Goal: Information Seeking & Learning: Find specific fact

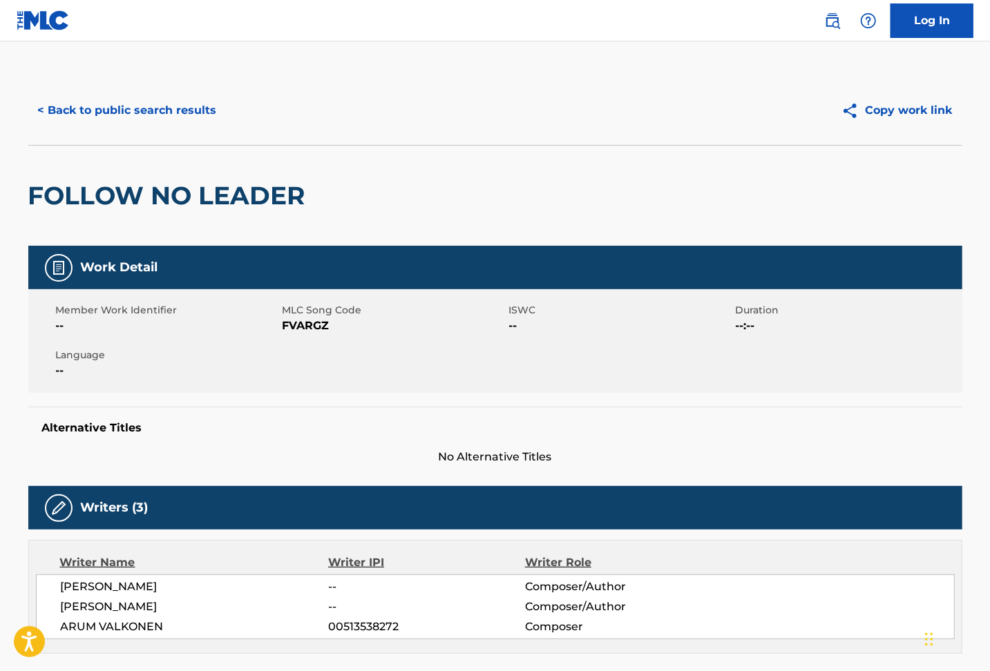
click at [126, 108] on button "< Back to public search results" at bounding box center [127, 110] width 198 height 35
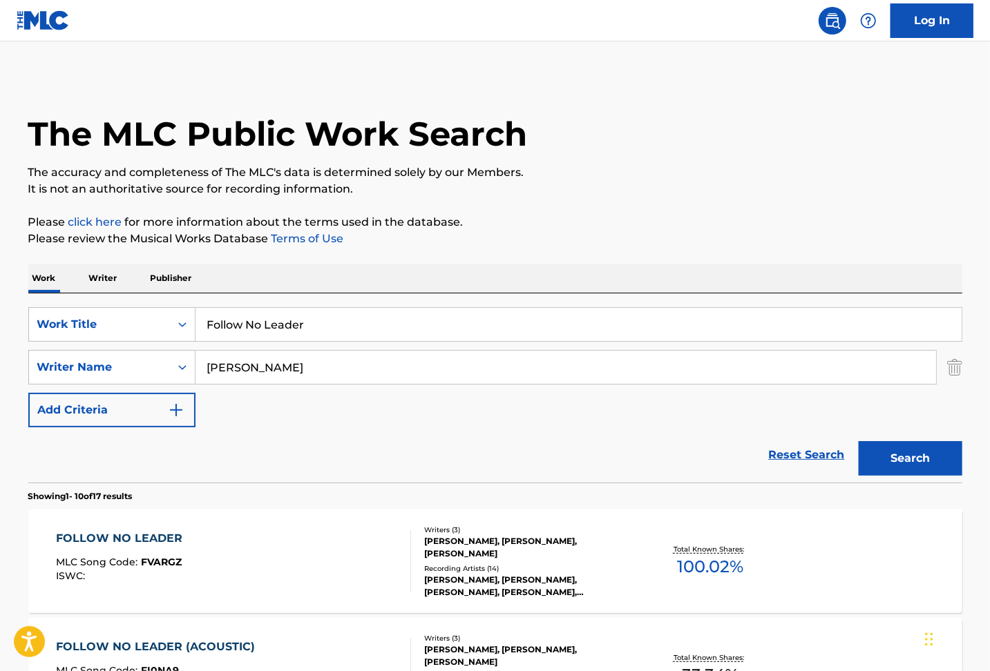
click at [951, 367] on img "Search Form" at bounding box center [954, 367] width 15 height 35
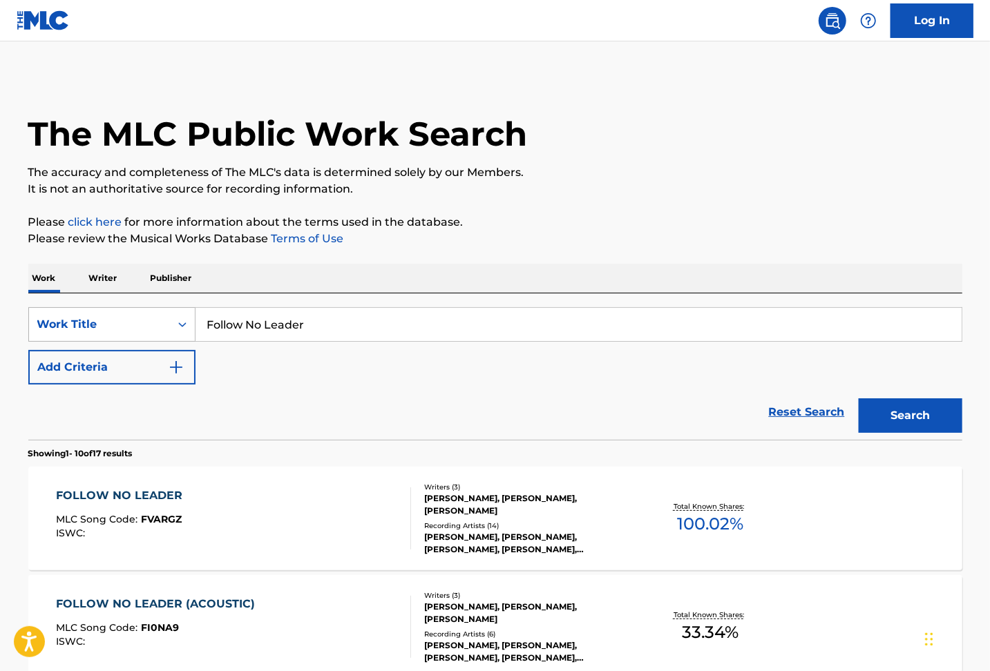
click at [170, 327] on div "Search Form" at bounding box center [182, 324] width 25 height 25
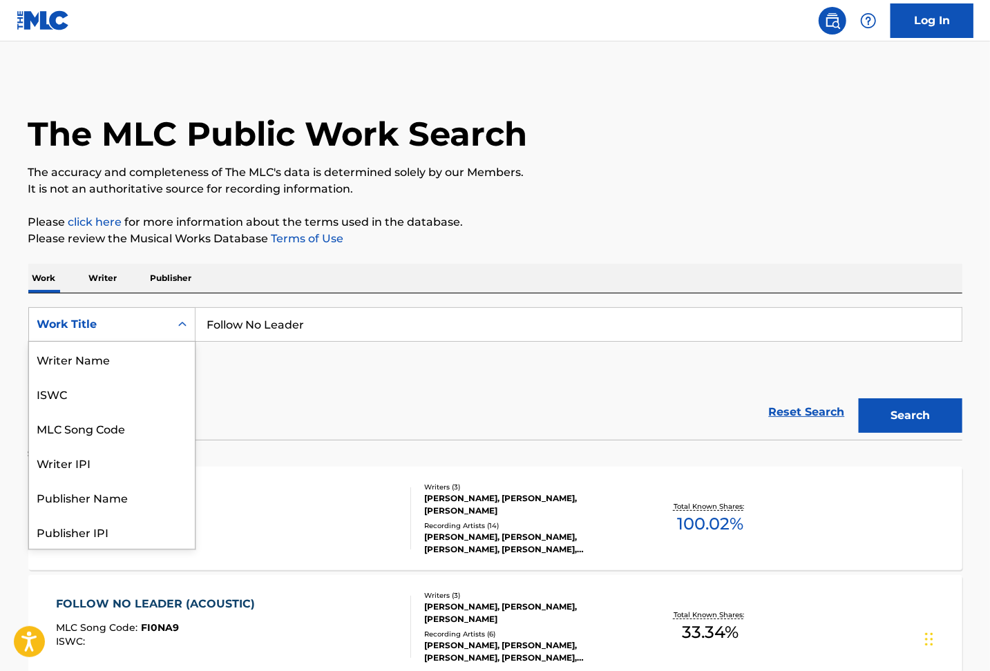
scroll to position [69, 0]
click at [100, 365] on div "MLC Song Code" at bounding box center [112, 359] width 166 height 35
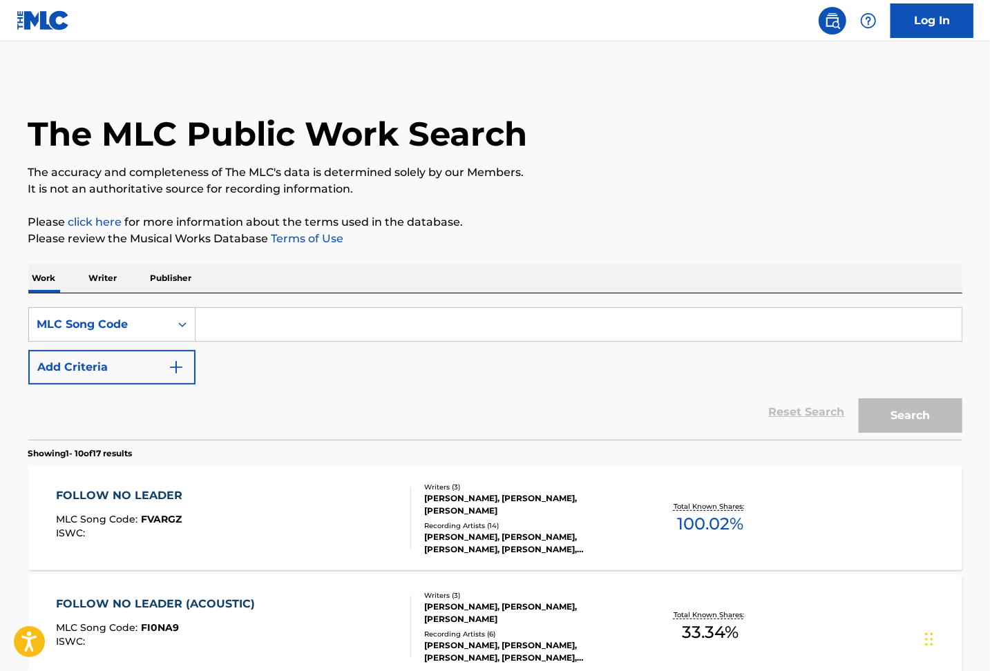
click at [336, 320] on input "Search Form" at bounding box center [578, 324] width 766 height 33
paste input "DB2VPJ"
type input "DB2VPJ"
click at [901, 421] on button "Search" at bounding box center [911, 416] width 104 height 35
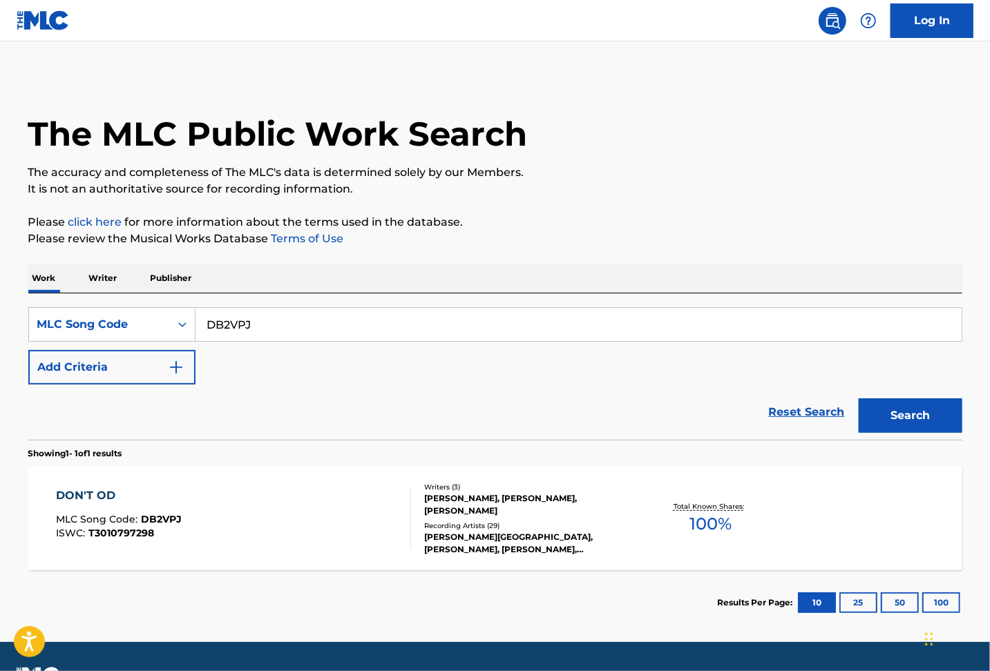
click at [275, 497] on div "DON'T OD MLC Song Code : DB2VPJ ISWC : T3010797298" at bounding box center [233, 519] width 355 height 62
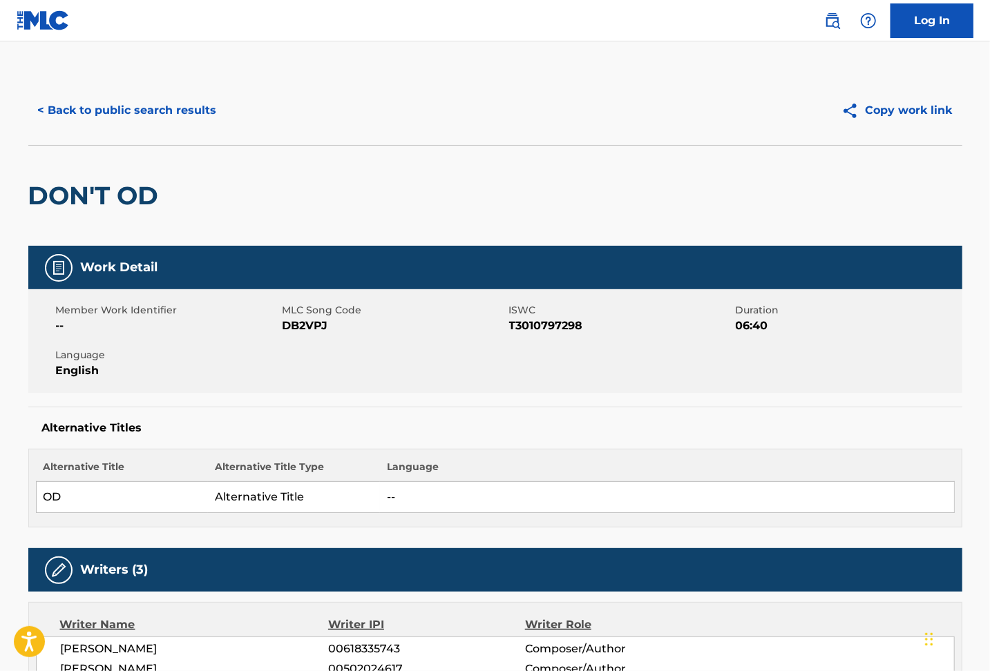
click at [727, 399] on div "Work Detail Member Work Identifier -- MLC Song Code DB2VPJ ISWC T3010797298 Dur…" at bounding box center [495, 387] width 934 height 282
click at [170, 115] on button "< Back to public search results" at bounding box center [127, 110] width 198 height 35
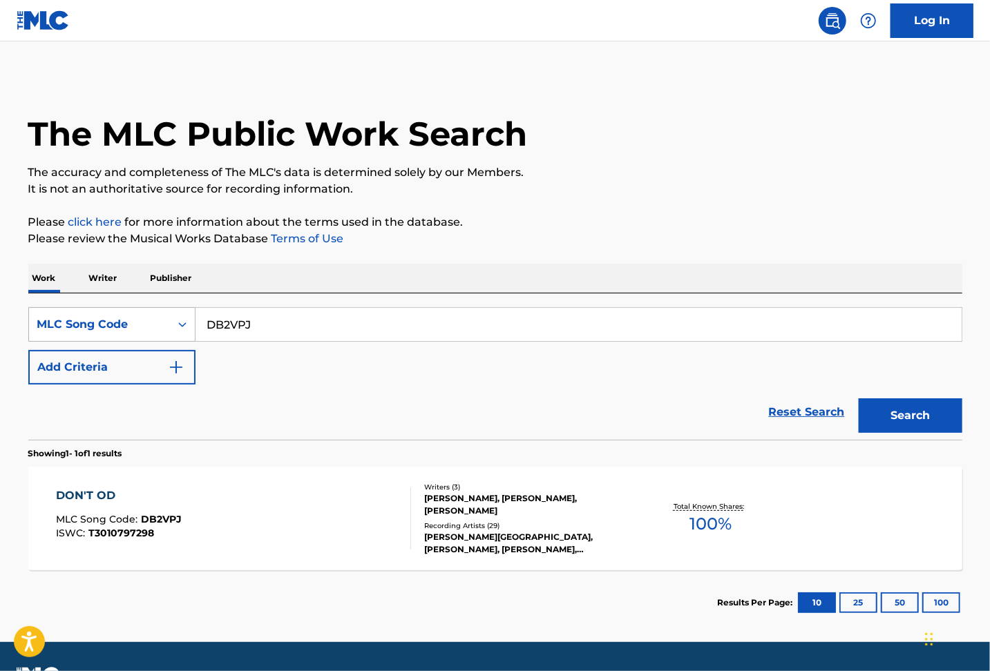
drag, startPoint x: 189, startPoint y: 316, endPoint x: 114, endPoint y: 308, distance: 75.0
click at [120, 311] on div "SearchWithCriteria56b8fbd9-7689-4cfe-9e1b-697d71f66809 MLC Song Code DB2VPJ" at bounding box center [495, 324] width 934 height 35
paste input "Tempest"
type input "Tempest"
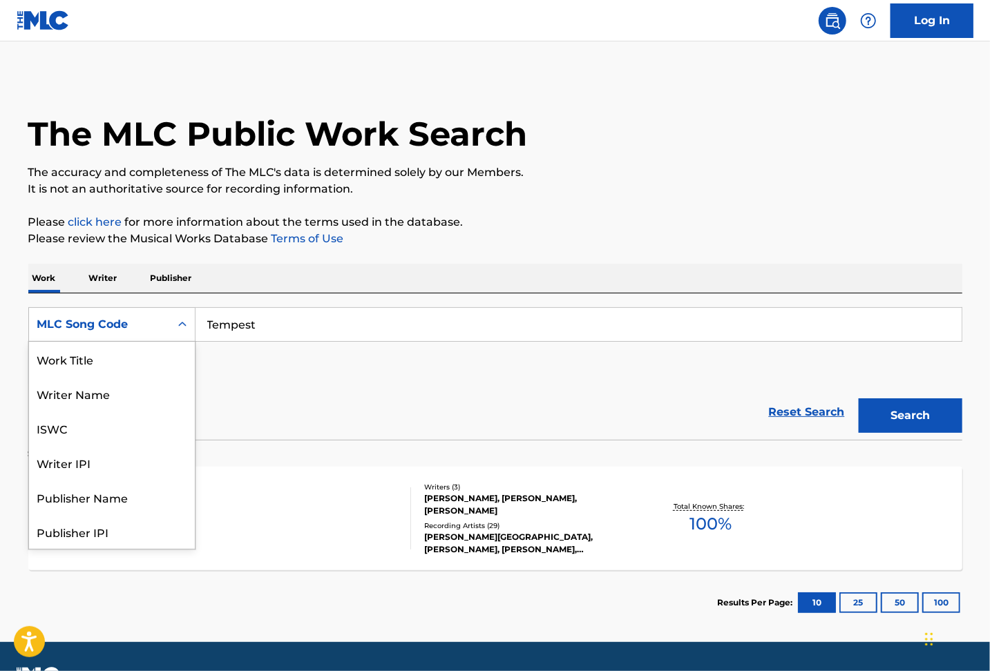
click at [173, 335] on div "Search Form" at bounding box center [182, 324] width 25 height 25
click at [126, 365] on div "Work Title" at bounding box center [112, 359] width 166 height 35
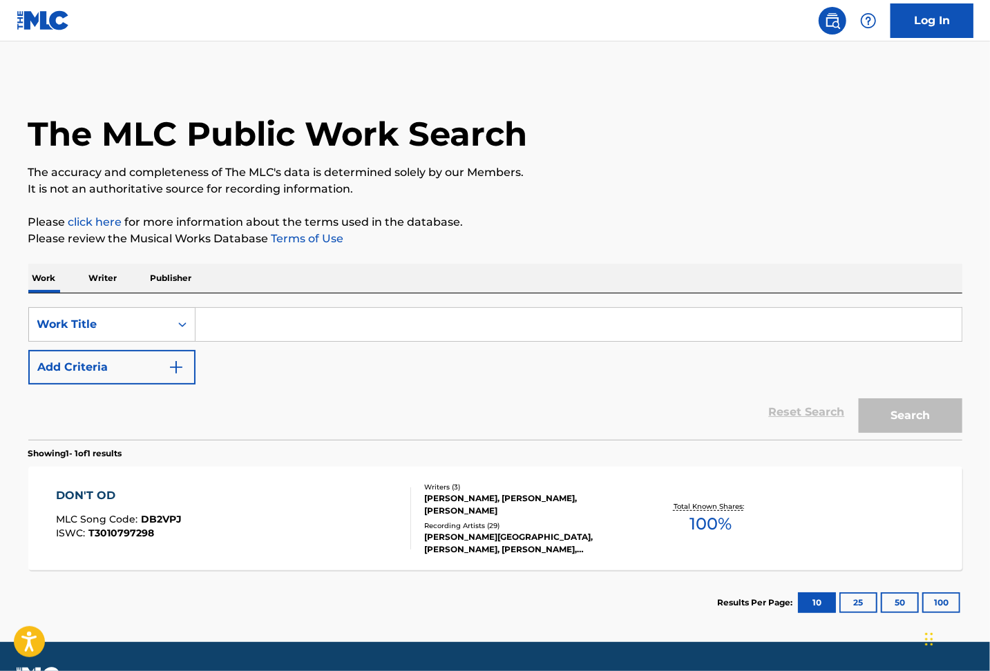
click at [181, 374] on img "Search Form" at bounding box center [176, 367] width 17 height 17
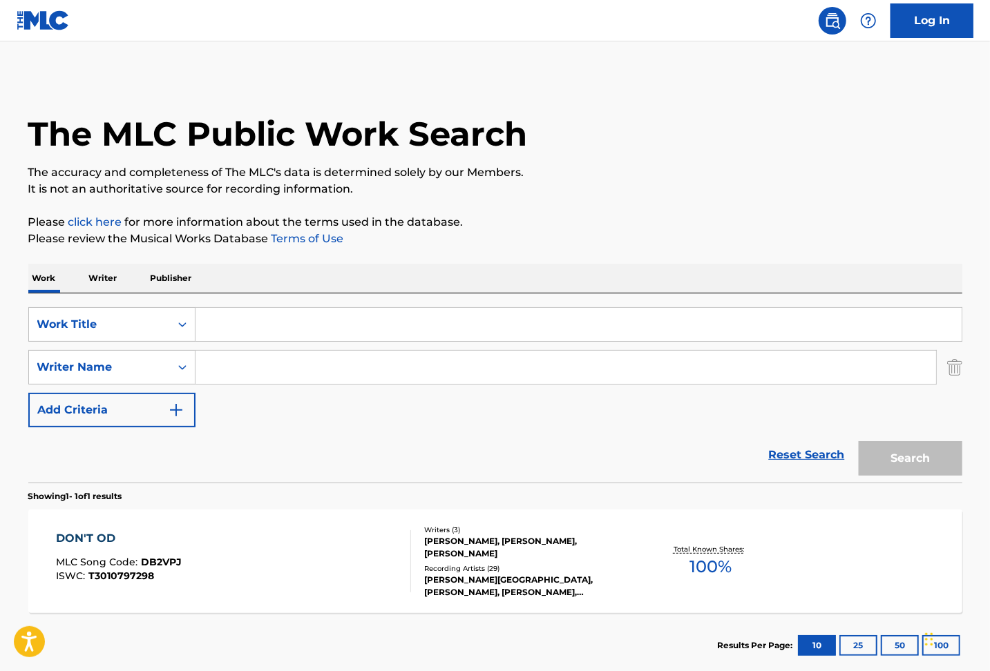
click at [224, 327] on input "Search Form" at bounding box center [578, 324] width 766 height 33
paste input "Tempest"
type input "Tempest"
click at [256, 365] on input "Search Form" at bounding box center [565, 367] width 740 height 33
type input "[PERSON_NAME]"
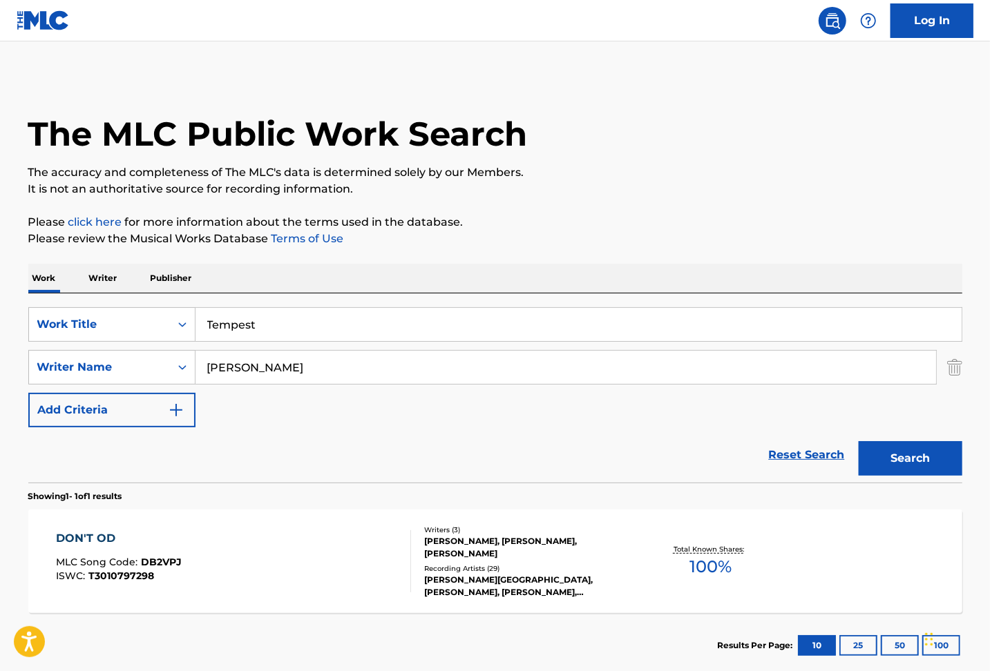
click at [859, 441] on button "Search" at bounding box center [911, 458] width 104 height 35
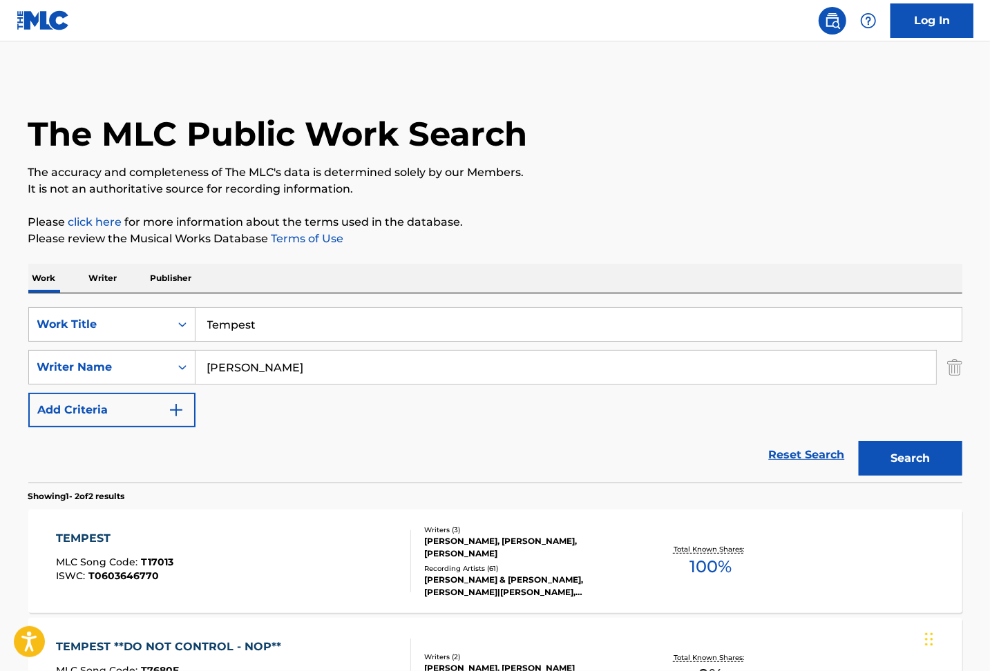
click at [252, 547] on div "TEMPEST MLC Song Code : T17013 ISWC : T0603646770" at bounding box center [233, 561] width 355 height 62
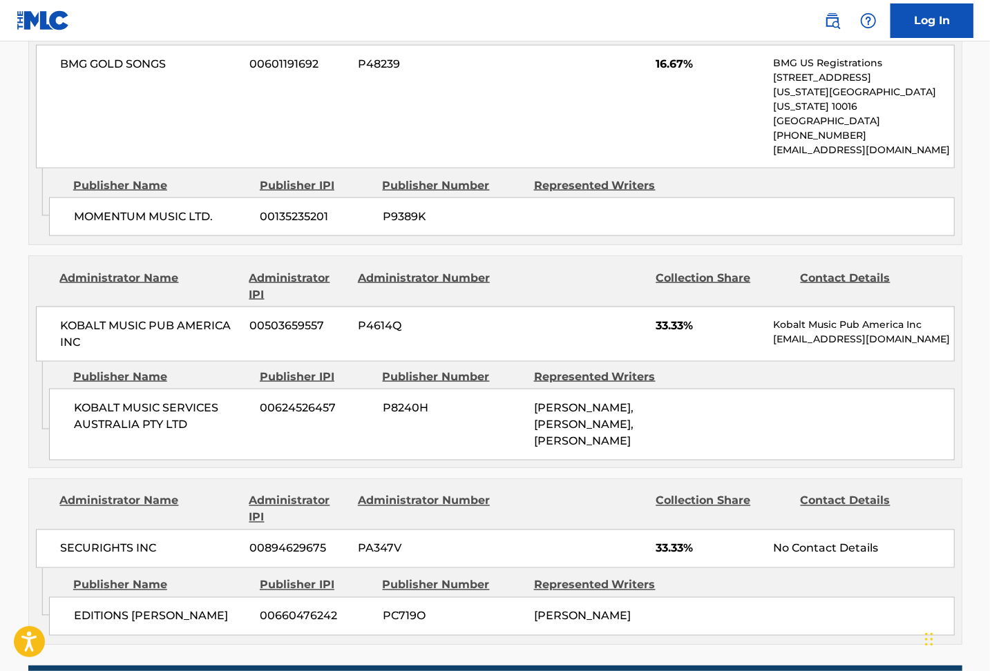
scroll to position [1102, 0]
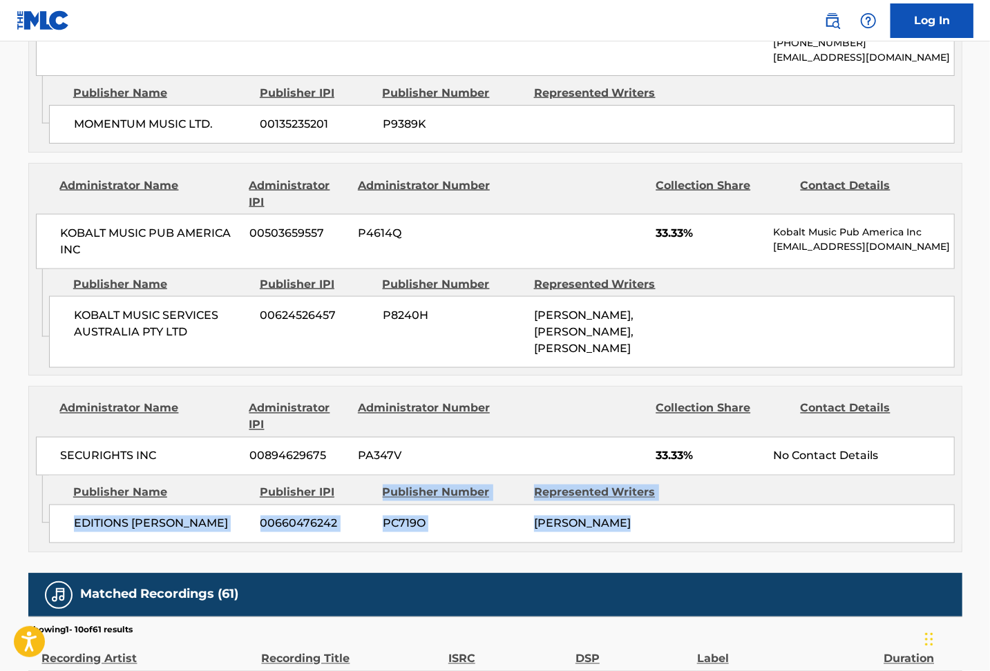
drag, startPoint x: 489, startPoint y: 477, endPoint x: 327, endPoint y: 451, distance: 164.3
click at [329, 476] on div "Publisher Name Publisher IPI Publisher Number Represented Writers EDITIONS [PER…" at bounding box center [505, 510] width 912 height 69
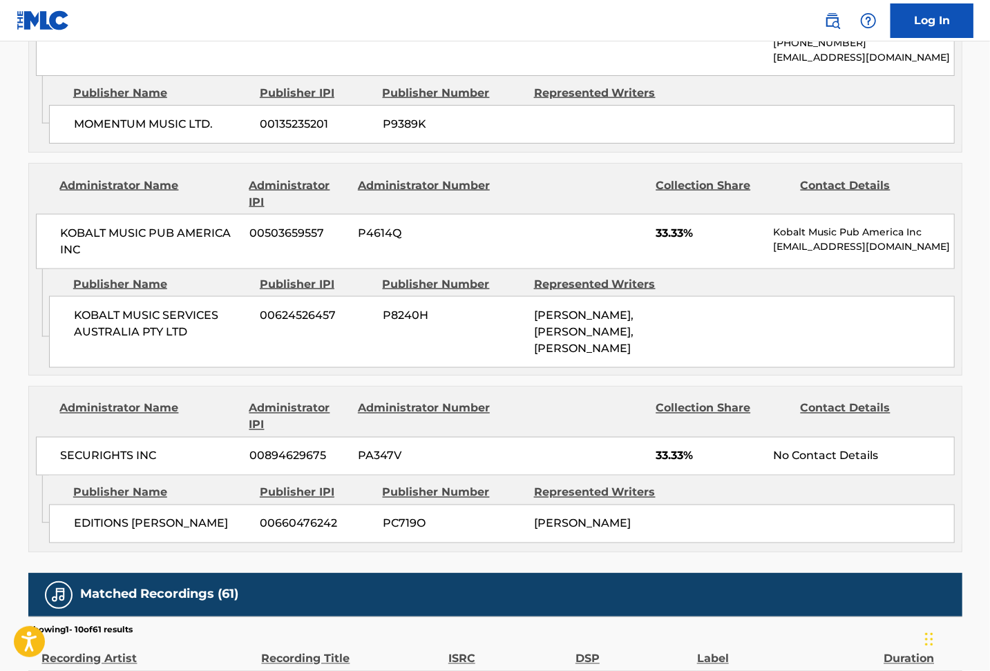
click at [325, 449] on div "SECURIGHTS INC 00894629675 PA347V 33.33% No Contact Details" at bounding box center [495, 456] width 919 height 39
click at [620, 131] on div "Publishers (4) Total shares: 100 % Administrator Name Administrator IPI Adminis…" at bounding box center [495, 62] width 934 height 980
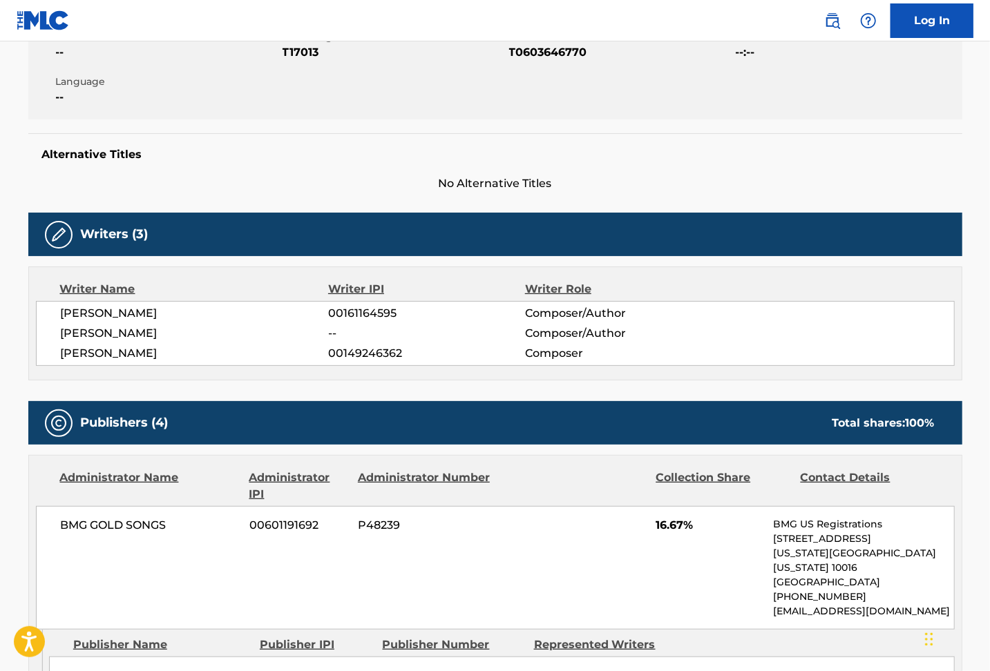
scroll to position [0, 0]
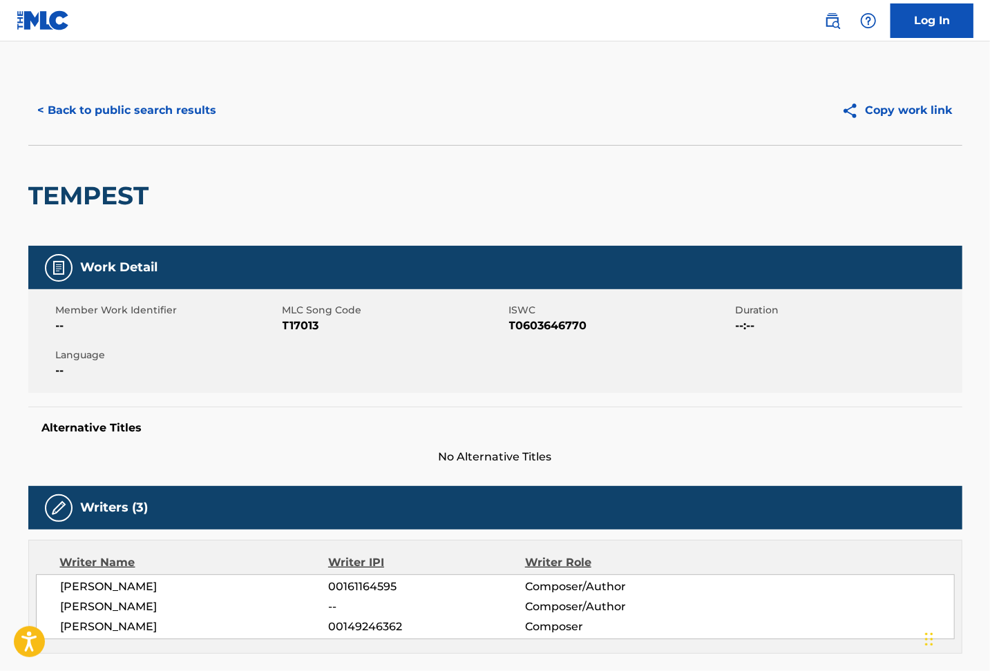
click at [163, 113] on button "< Back to public search results" at bounding box center [127, 110] width 198 height 35
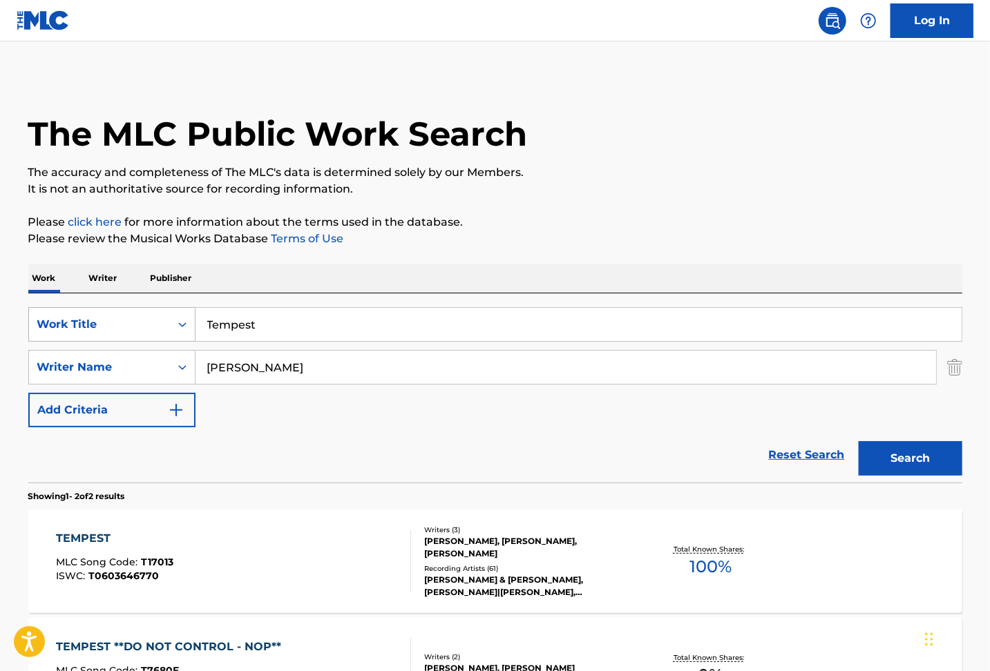
click at [122, 311] on div "SearchWithCriteriafe3aa056-aa83-4534-8ae4-30de47f893fc Work Title Tempest" at bounding box center [495, 324] width 934 height 35
paste input "[PERSON_NAME] [PERSON_NAME] [DEMOGRAPHIC_DATA]"
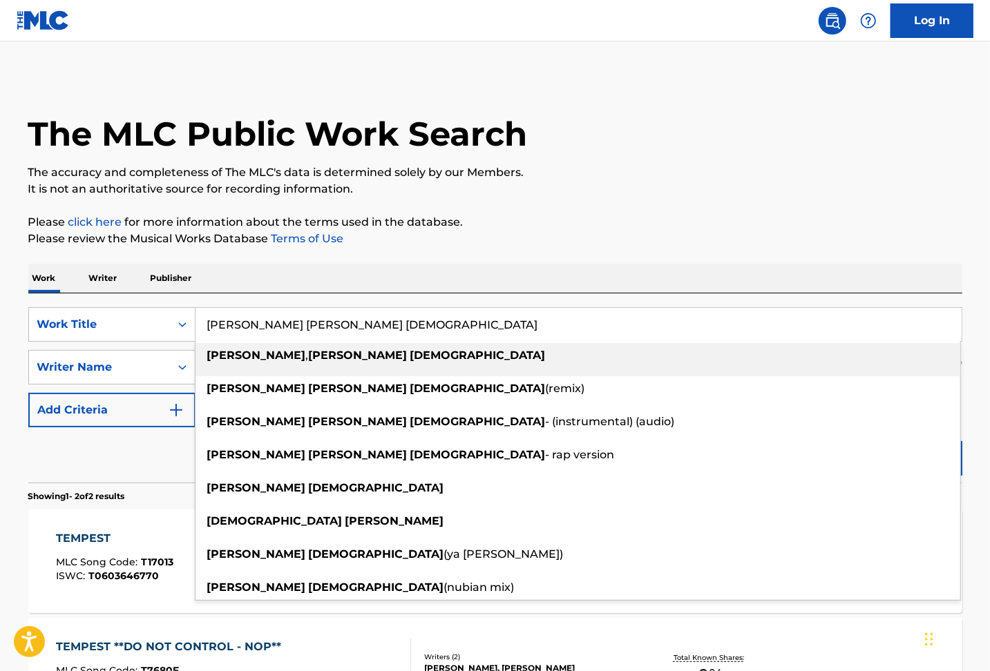
type input "[PERSON_NAME] [PERSON_NAME] [DEMOGRAPHIC_DATA]"
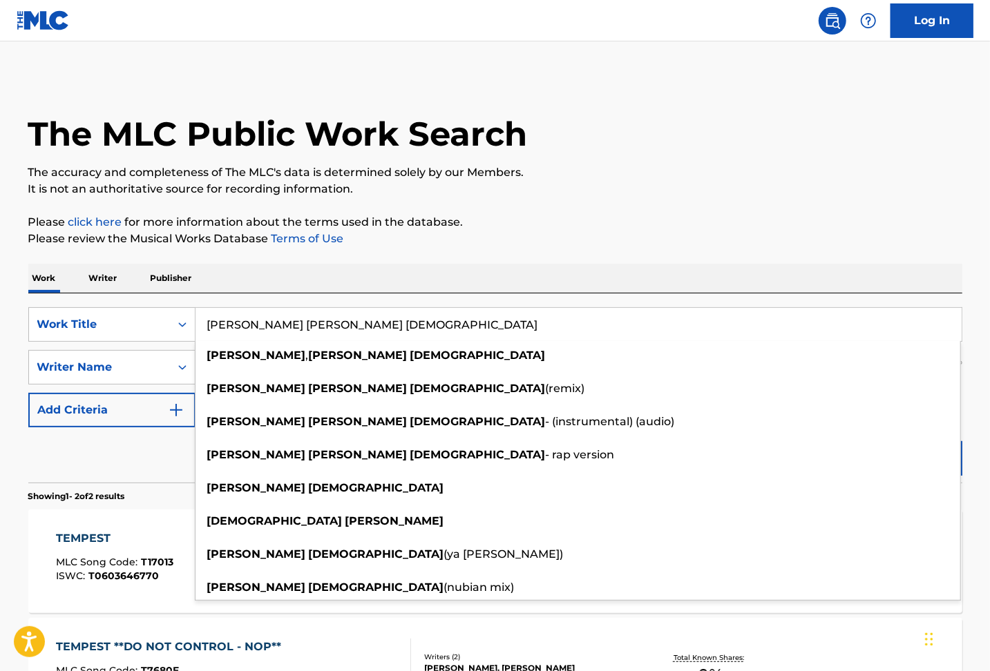
click at [570, 207] on div "The MLC Public Work Search The accuracy and completeness of The MLC's data is d…" at bounding box center [495, 431] width 967 height 711
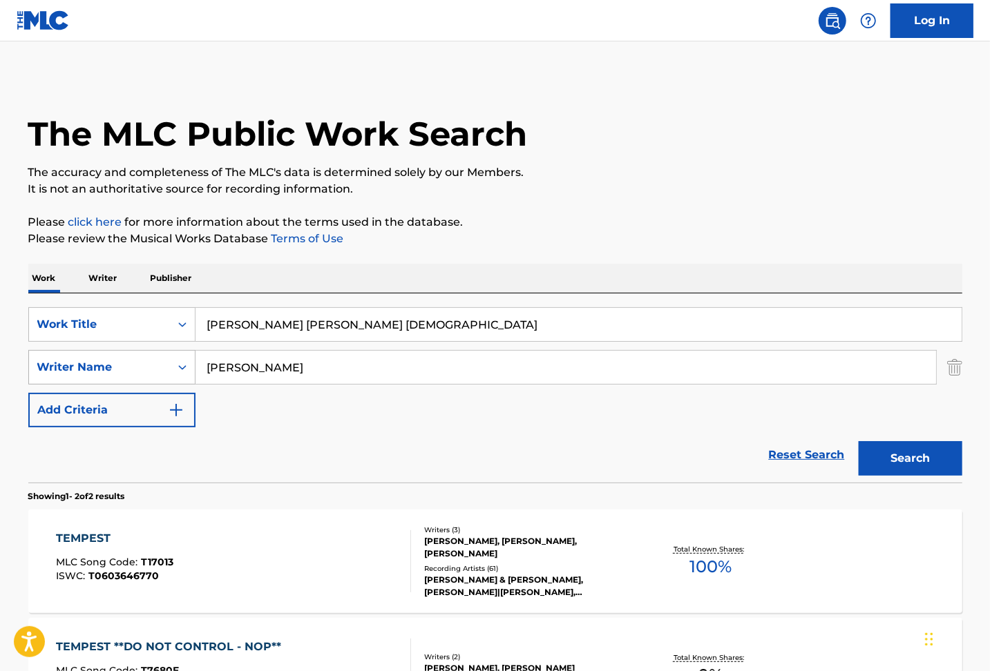
drag, startPoint x: 278, startPoint y: 371, endPoint x: 93, endPoint y: 363, distance: 185.3
click at [91, 362] on div "SearchWithCriteria301269ab-112f-4ae6-a3d9-12aca10f33f5 Writer Name [PERSON_NAME]" at bounding box center [495, 367] width 934 height 35
paste input "[PERSON_NAME]"
type input "[PERSON_NAME]"
click at [912, 459] on button "Search" at bounding box center [911, 458] width 104 height 35
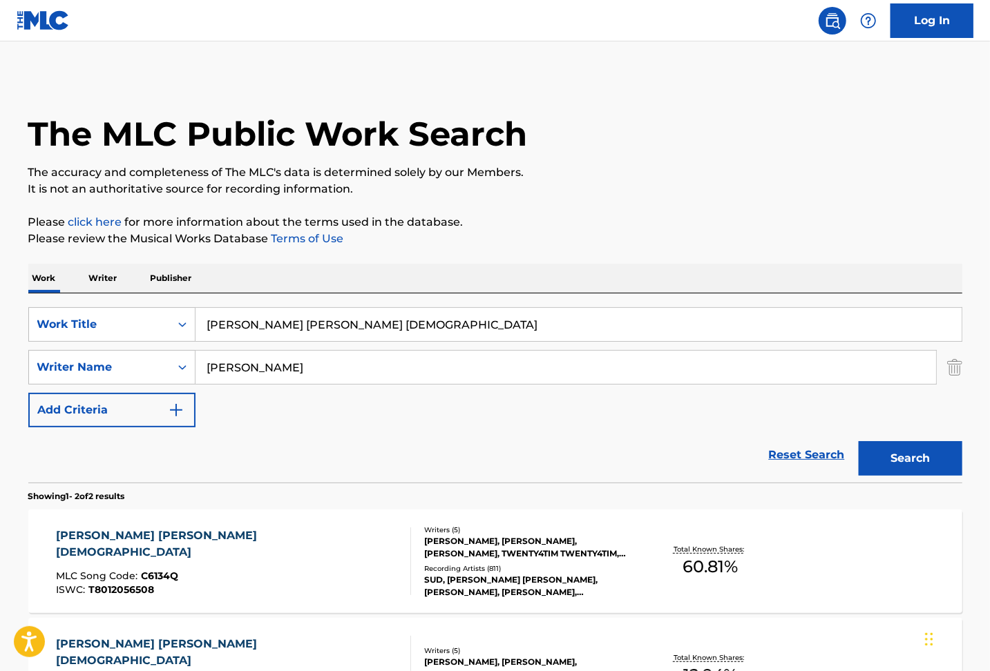
scroll to position [184, 0]
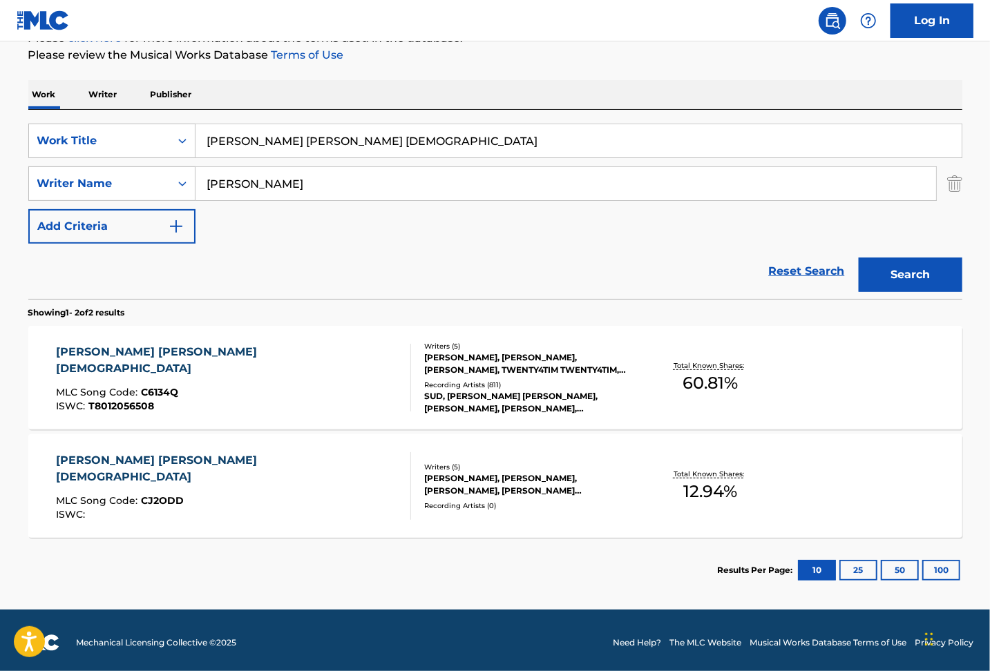
click at [327, 379] on div "[PERSON_NAME] [PERSON_NAME] [DEMOGRAPHIC_DATA] MLC Song Code : C6134Q ISWC : T8…" at bounding box center [233, 378] width 355 height 68
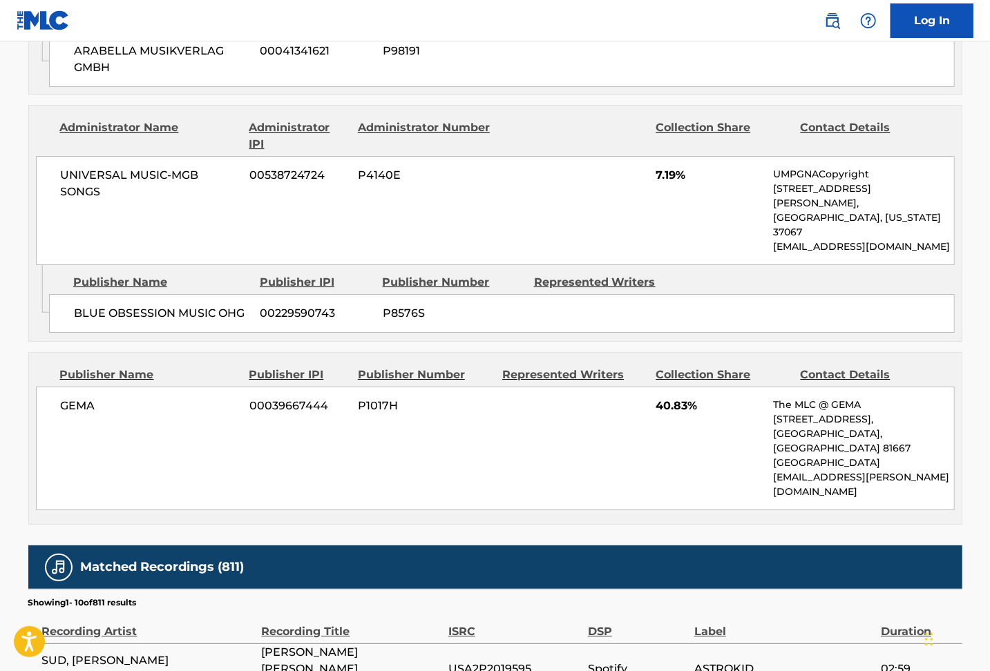
scroll to position [2486, 0]
